Goal: Task Accomplishment & Management: Use online tool/utility

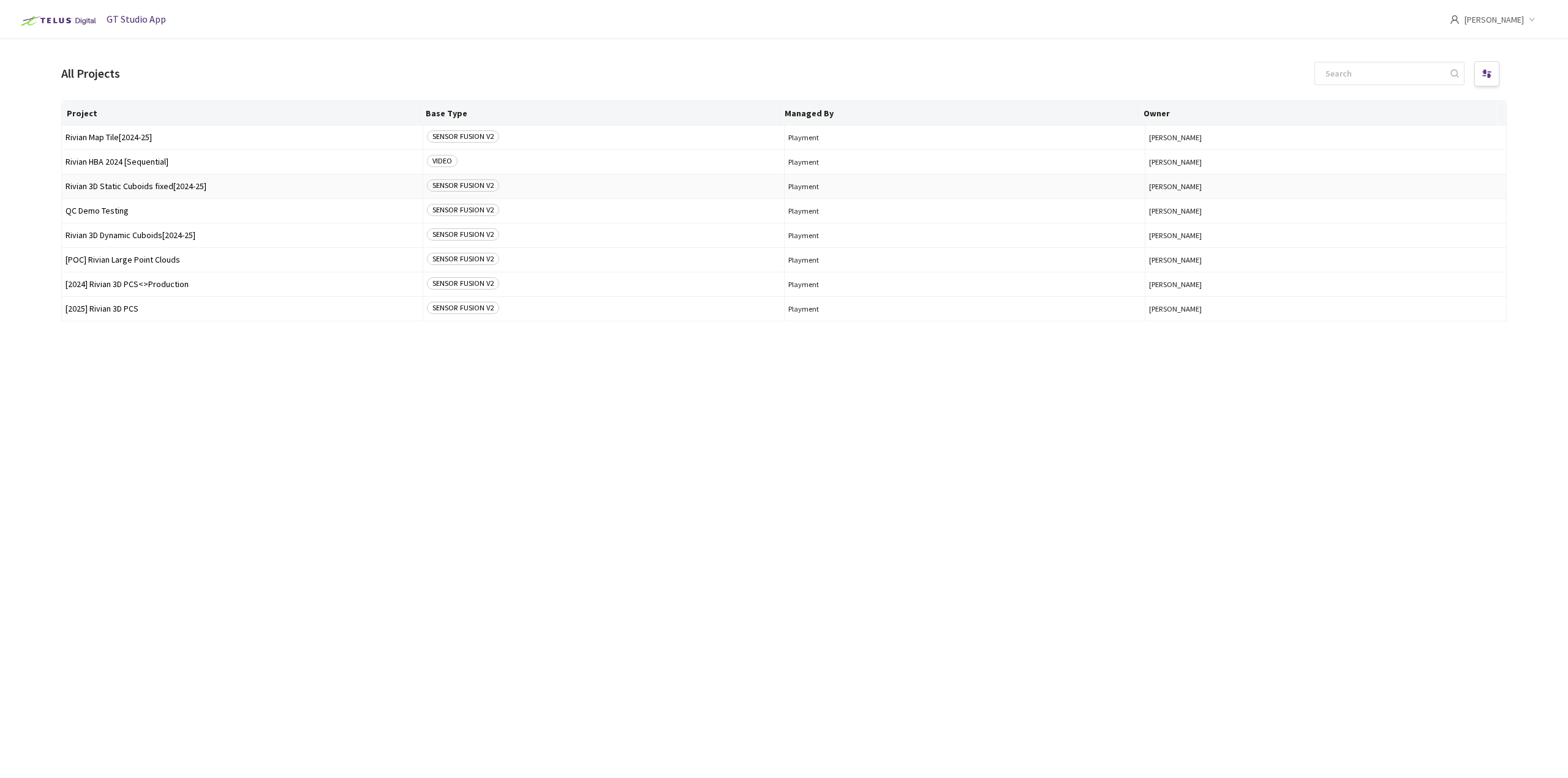
click at [129, 187] on span "Rivian 3D Static Cuboids fixed[2024-25]" at bounding box center [242, 186] width 353 height 9
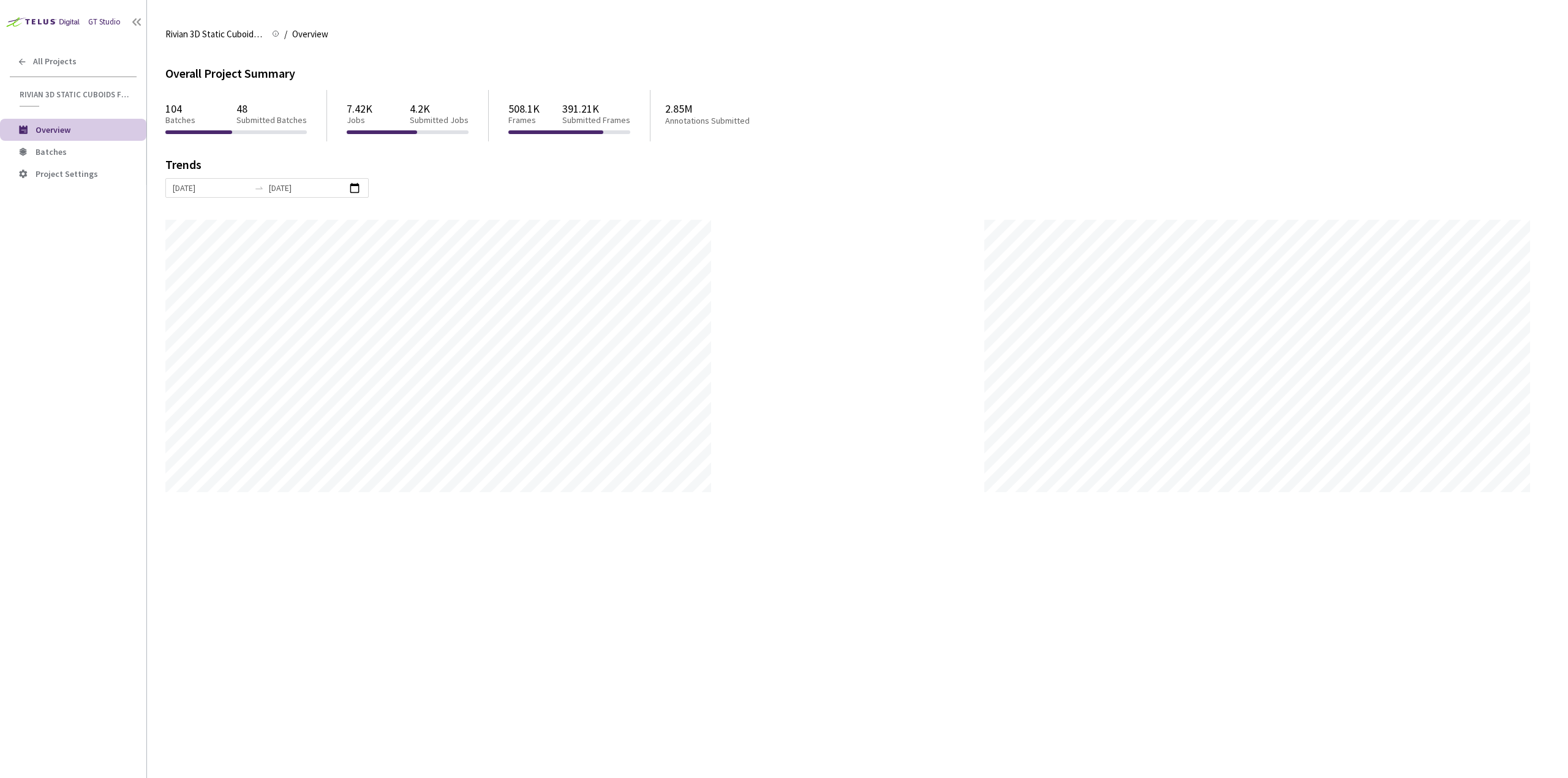
scroll to position [778, 1568]
click at [76, 161] on li "Batches" at bounding box center [73, 152] width 147 height 22
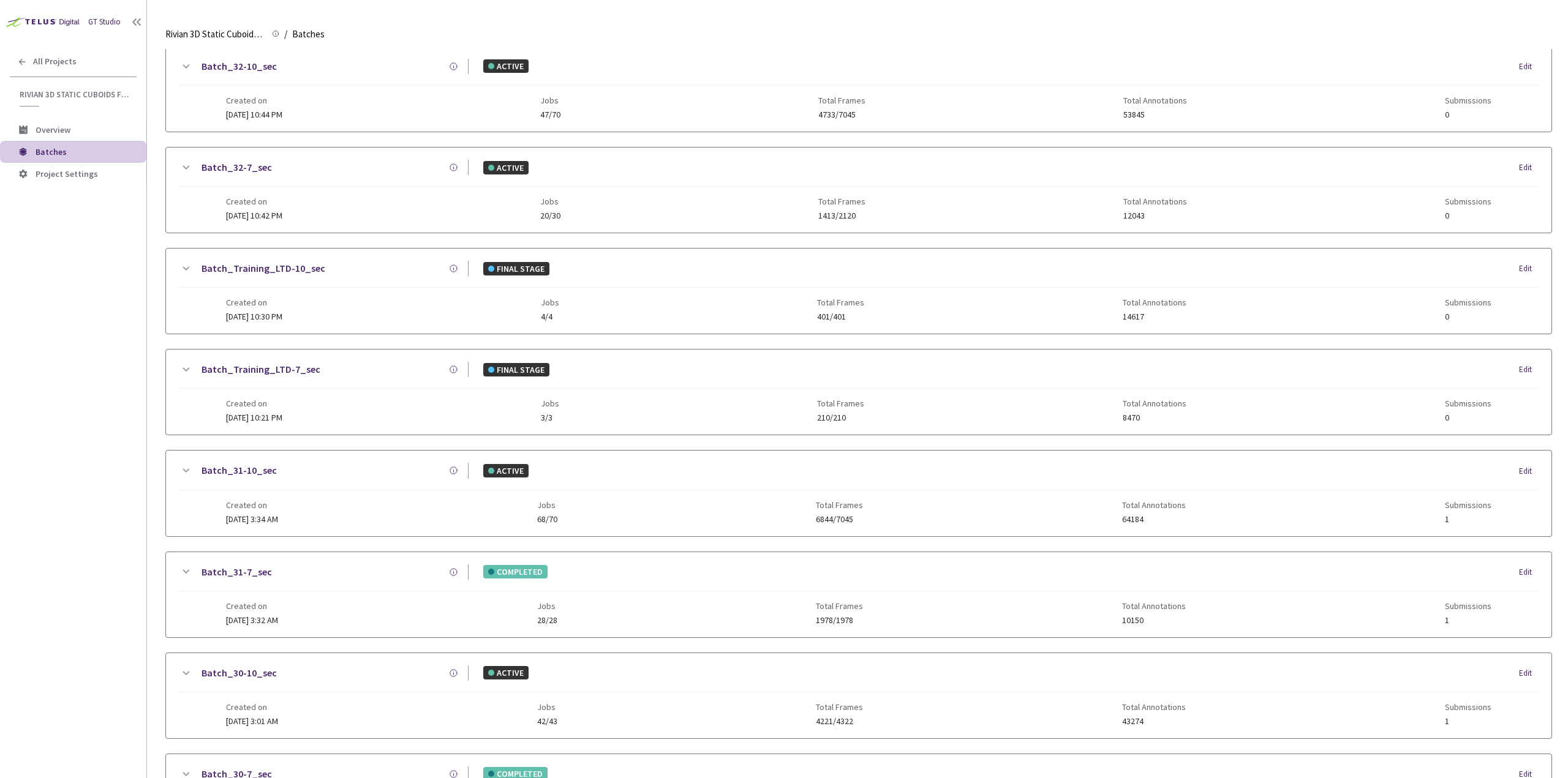
scroll to position [490, 0]
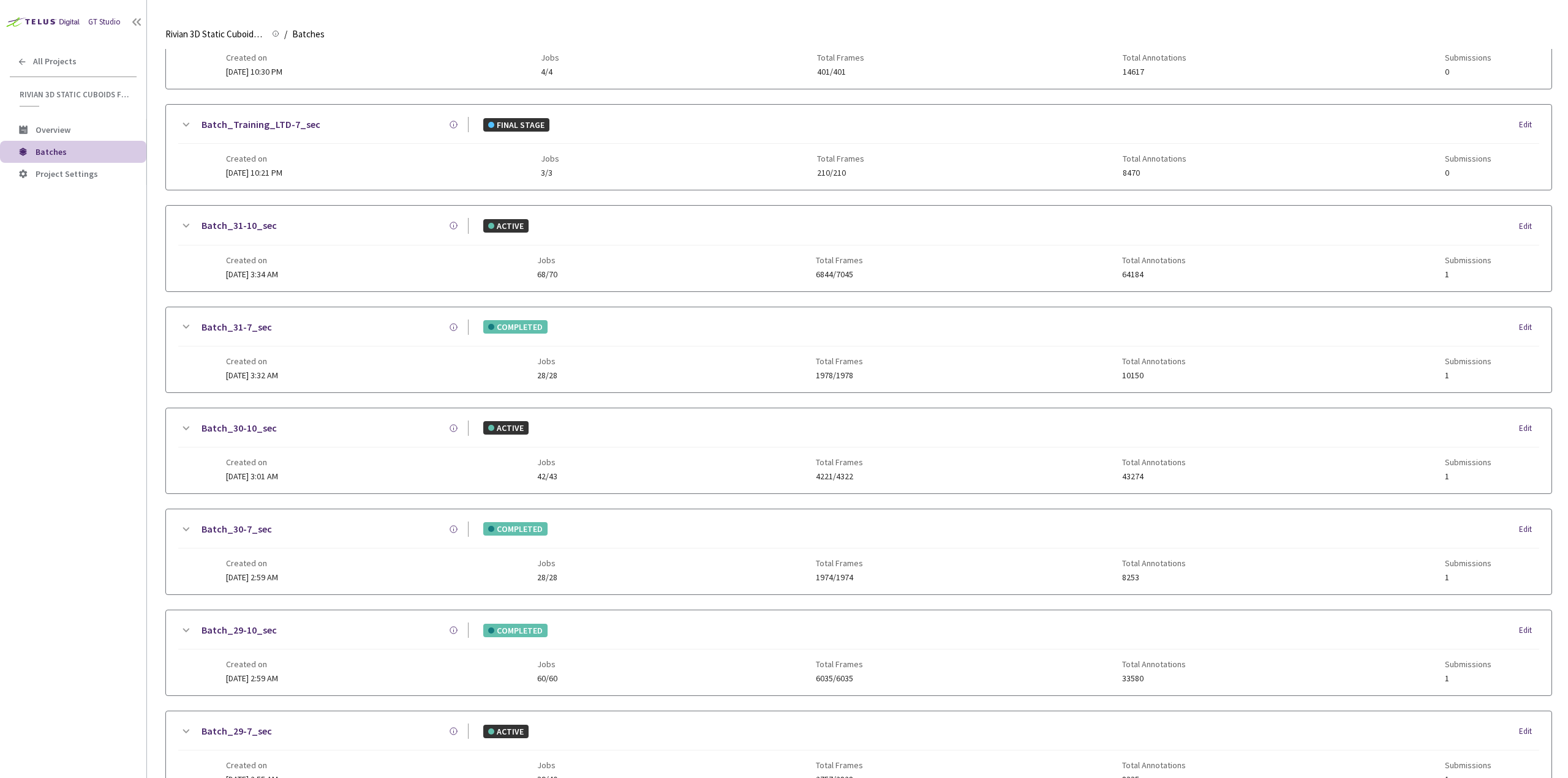
click at [261, 429] on link "Batch_30-10_sec" at bounding box center [239, 428] width 76 height 16
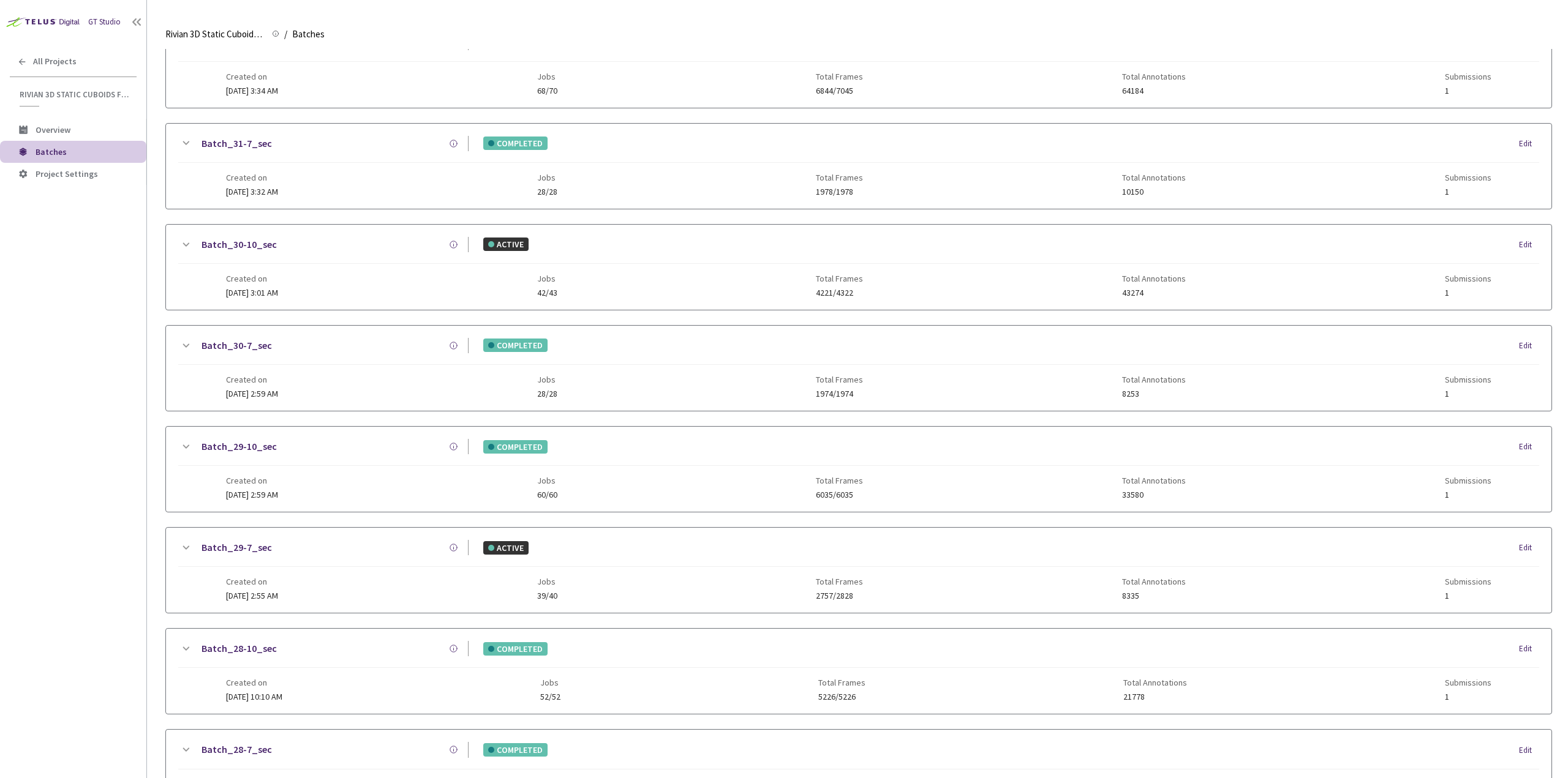
scroll to position [673, 0]
click at [347, 258] on div "Batch_30-10_sec ACTIVE Edit" at bounding box center [859, 251] width 1361 height 27
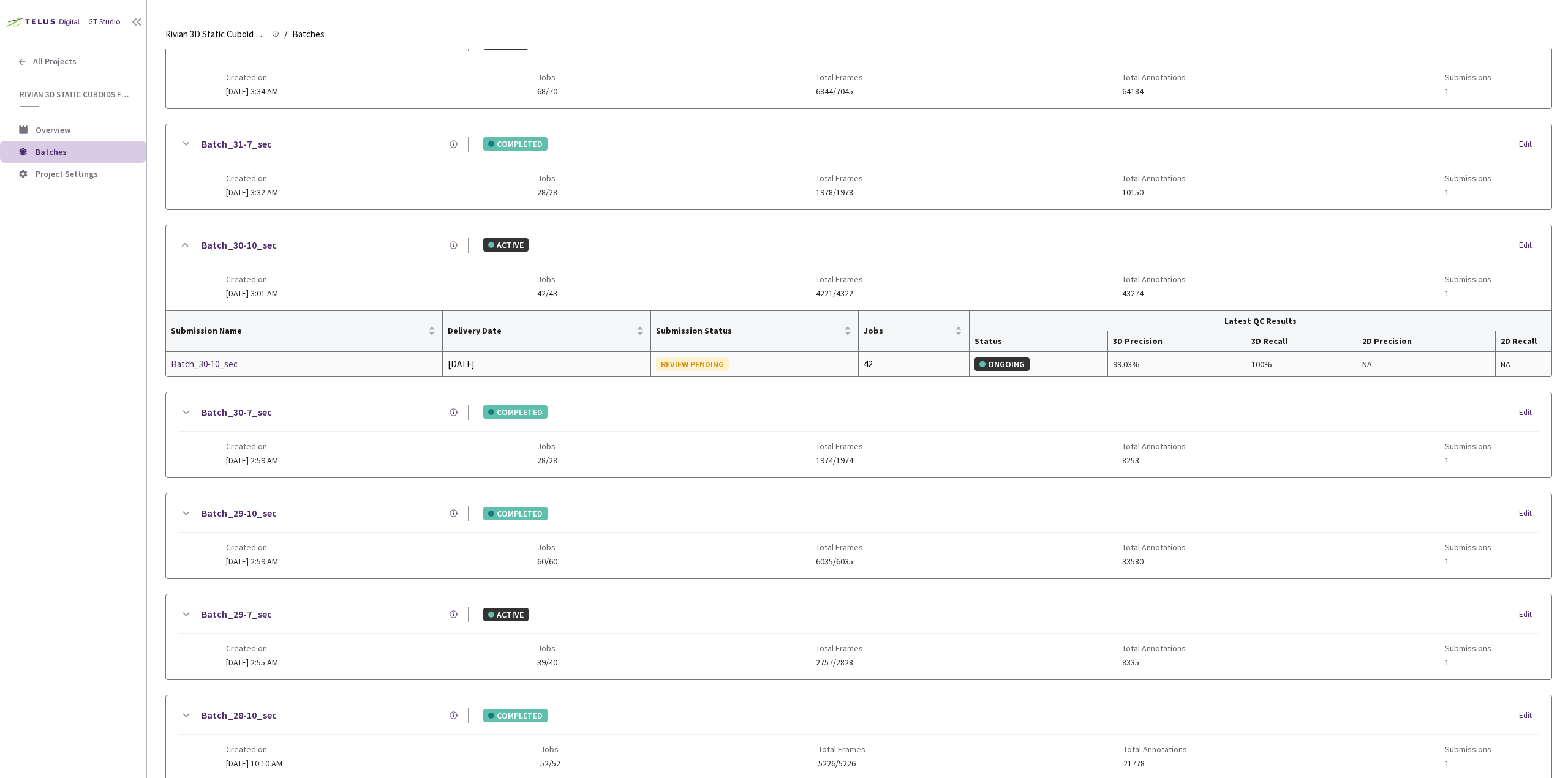
click at [230, 357] on div "Batch_30-10_sec" at bounding box center [236, 364] width 130 height 15
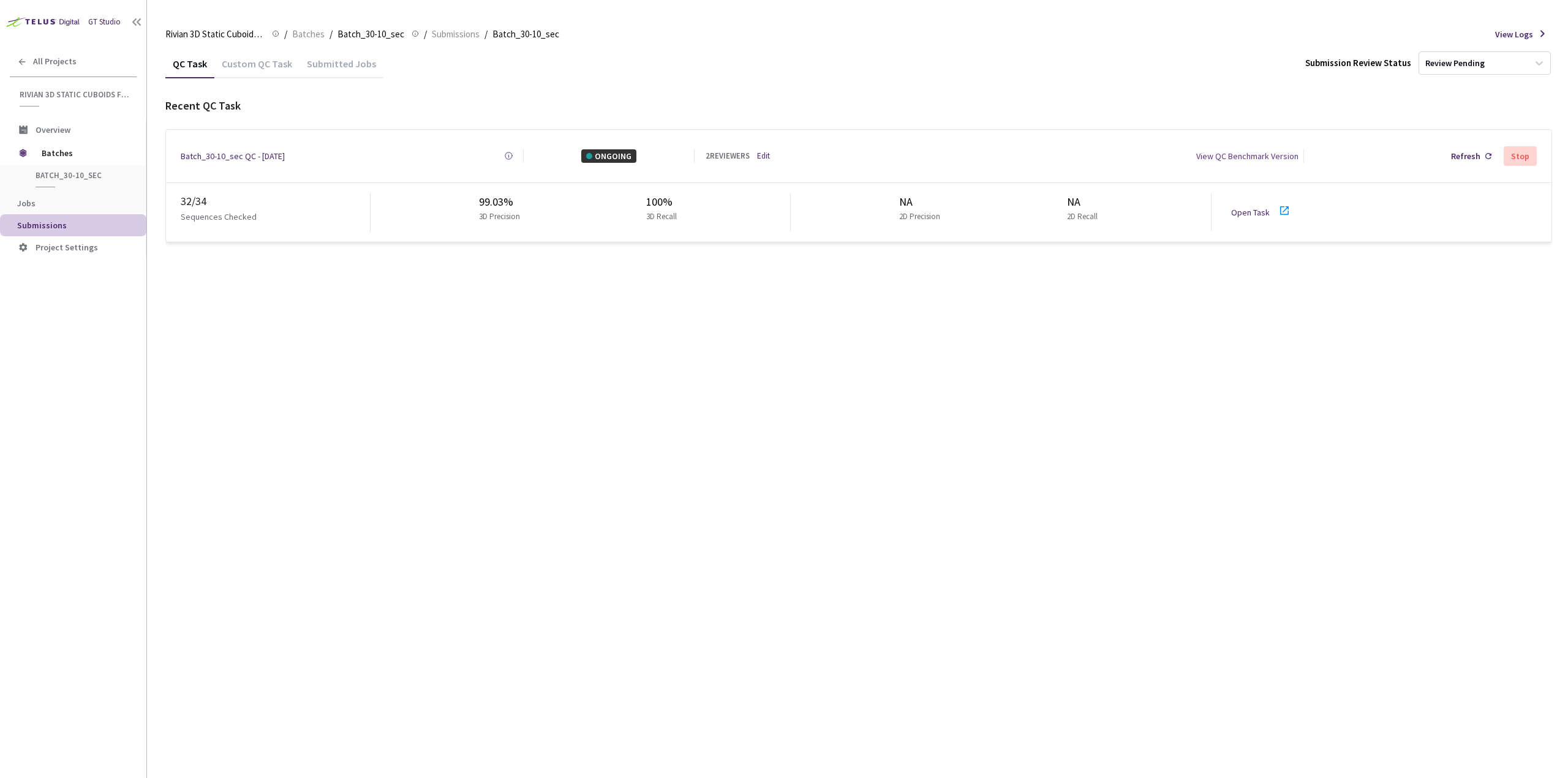
click at [1243, 207] on link "Open Task" at bounding box center [1250, 213] width 39 height 11
click at [1263, 211] on link "Open Task" at bounding box center [1250, 213] width 39 height 11
click at [762, 146] on div "Batch_31-7_sec QC - [DATE] Created at [DATE] 11:21 AM GMT+2 Created by [PERSON_…" at bounding box center [859, 156] width 1386 height 52
click at [771, 153] on div "1 REVIEWERS Edit" at bounding box center [768, 156] width 125 height 12
click at [767, 151] on link "Edit" at bounding box center [763, 156] width 13 height 12
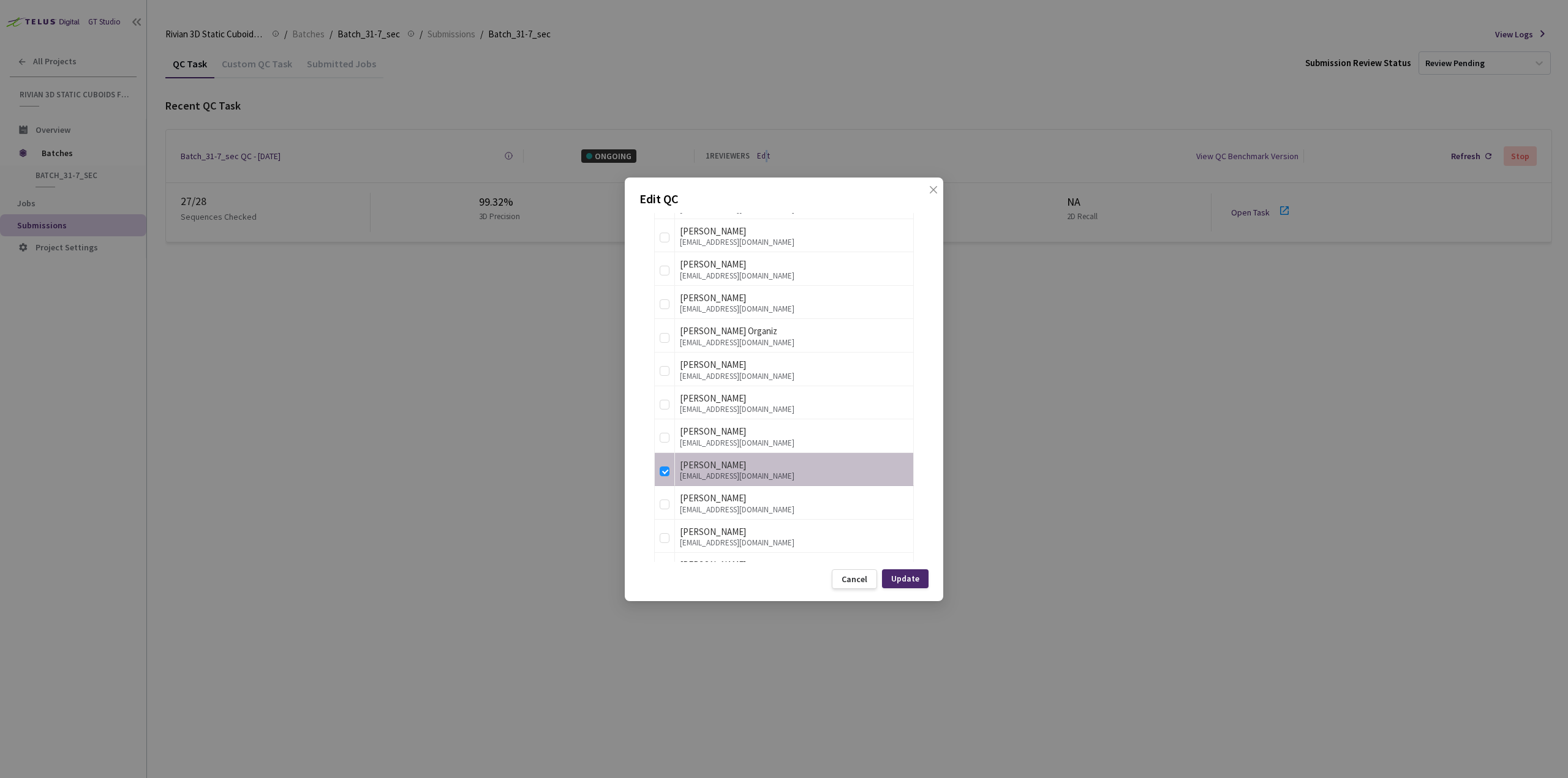
scroll to position [1714, 0]
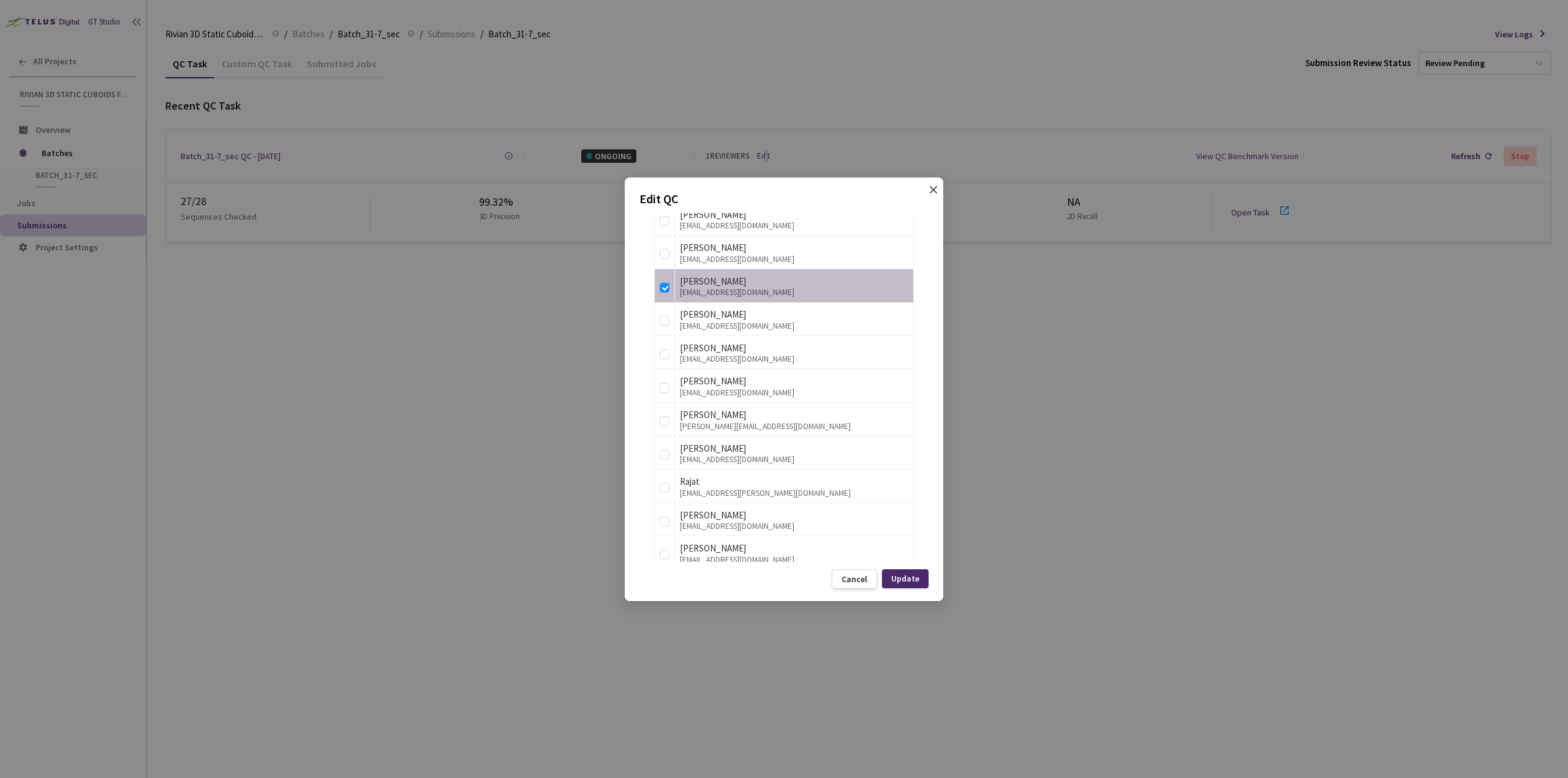
click at [934, 189] on icon "close" at bounding box center [934, 189] width 7 height 7
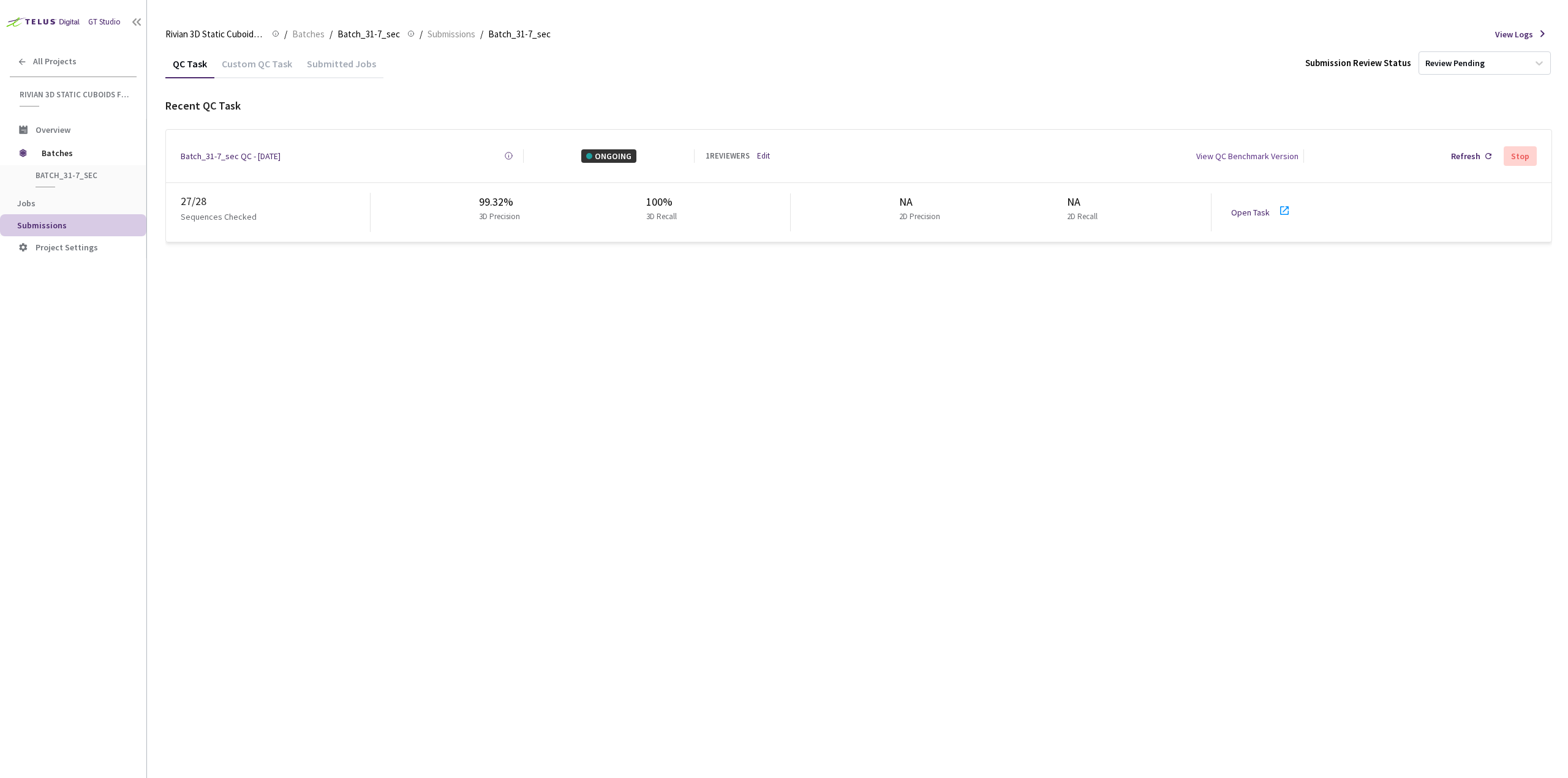
click at [878, 434] on div "QC Task Custom QC Task Submitted Jobs Submission Review Status Review Pending R…" at bounding box center [859, 414] width 1387 height 729
